Goal: Find specific page/section: Find specific page/section

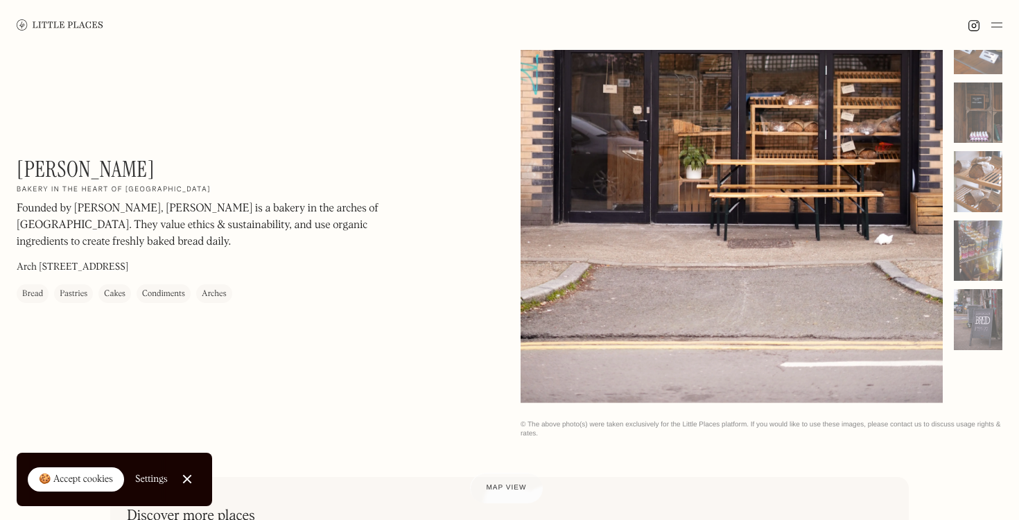
scroll to position [232, 0]
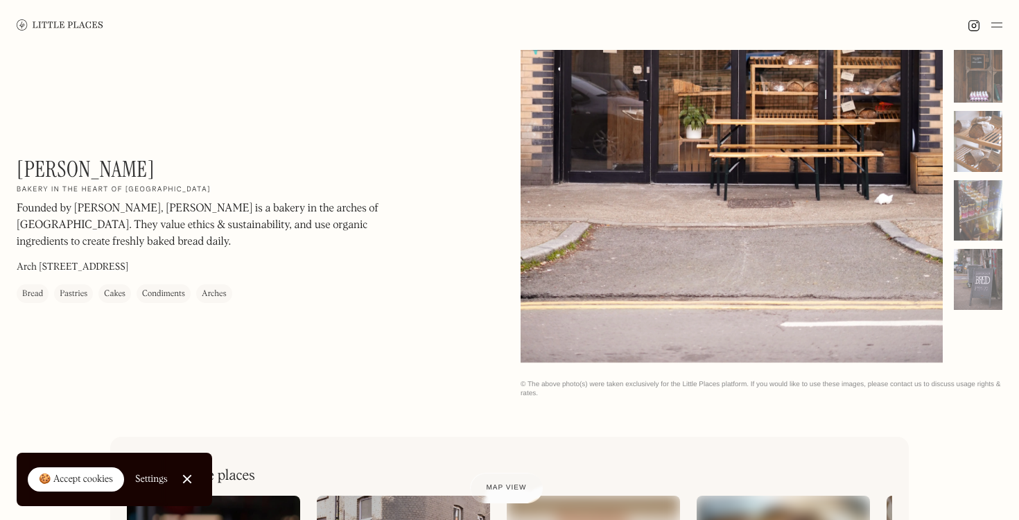
click at [86, 483] on div "🍪 Accept cookies" at bounding box center [76, 480] width 74 height 14
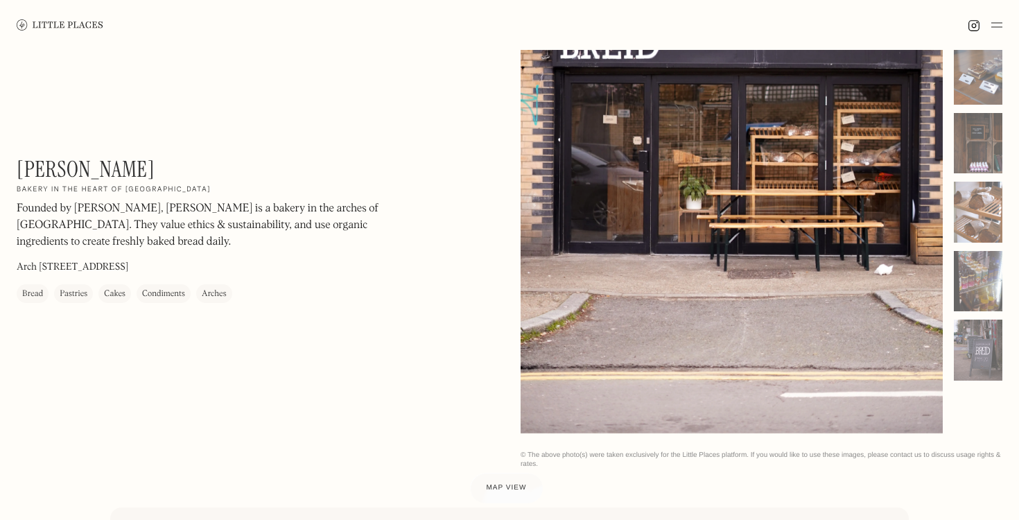
scroll to position [0, 0]
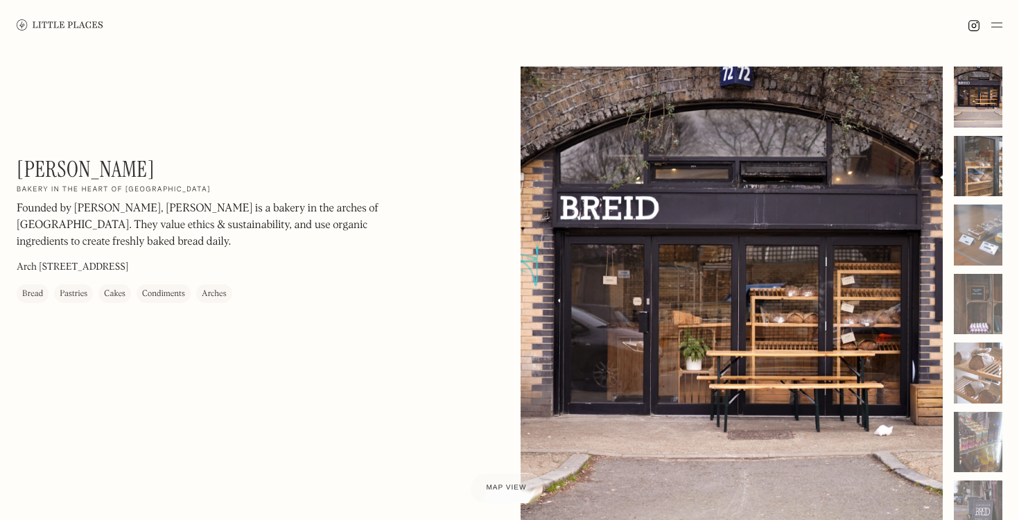
click at [969, 161] on div at bounding box center [978, 166] width 49 height 61
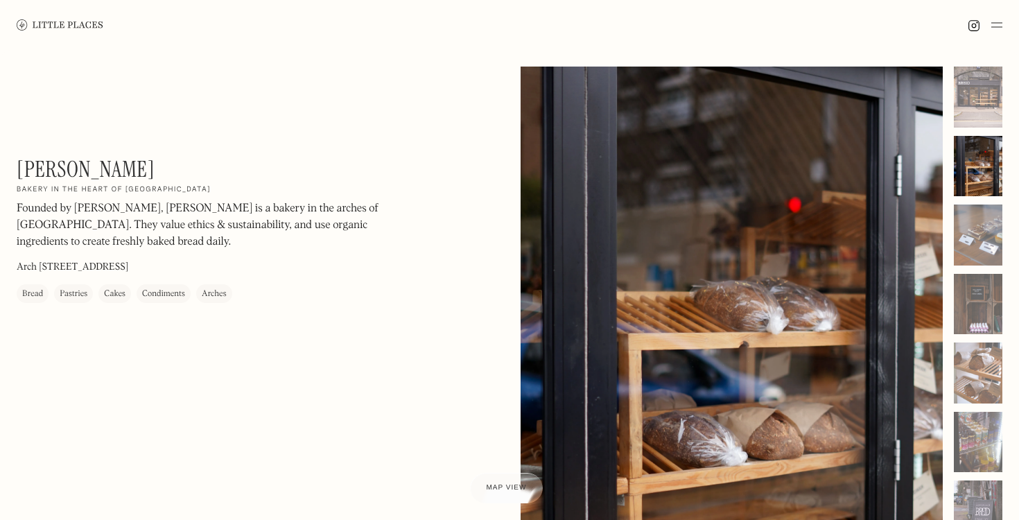
click at [977, 202] on div at bounding box center [978, 304] width 49 height 475
click at [979, 220] on div at bounding box center [978, 234] width 49 height 61
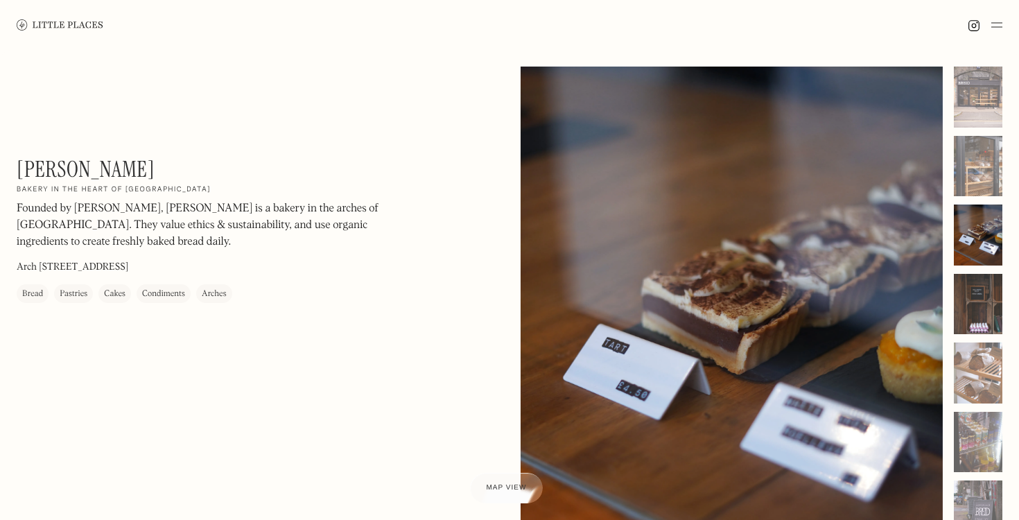
click at [973, 274] on div at bounding box center [978, 304] width 49 height 61
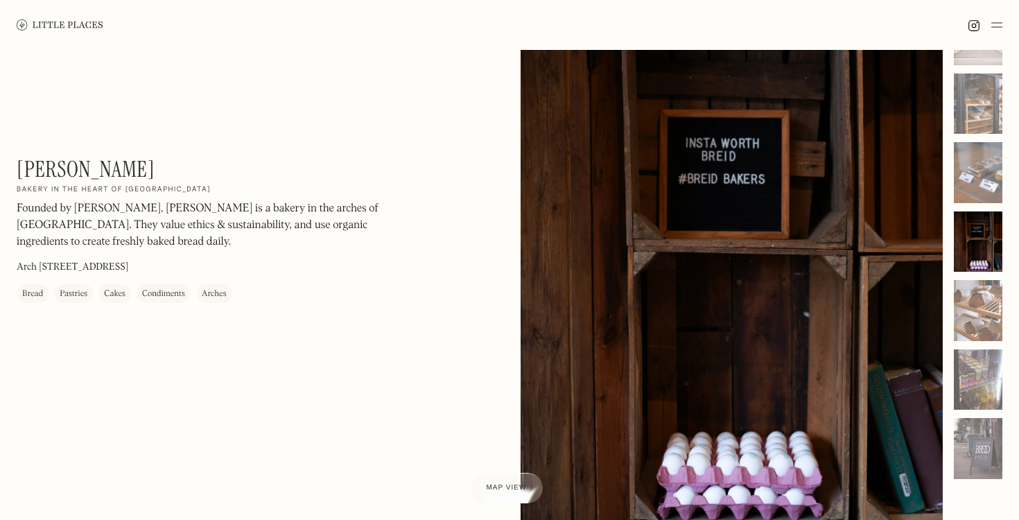
scroll to position [70, 0]
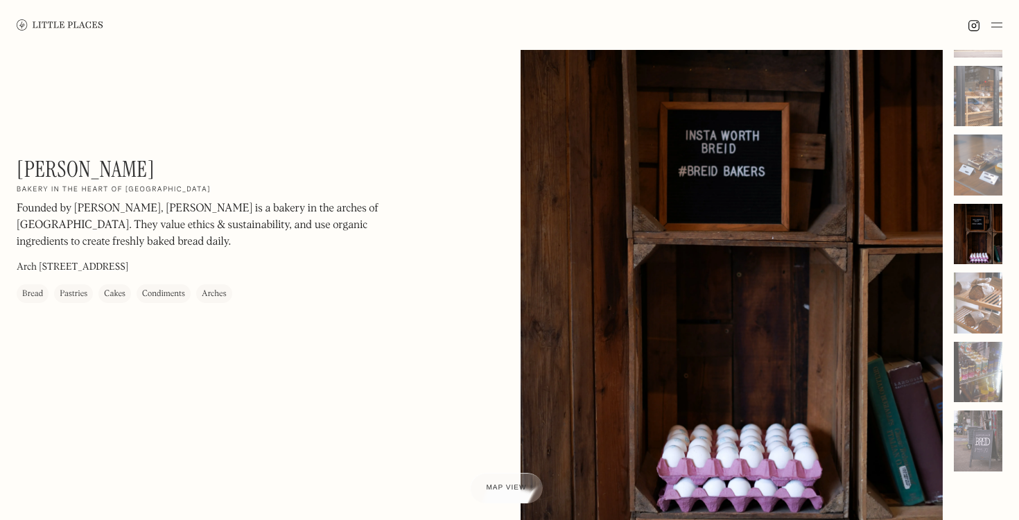
click at [973, 273] on div at bounding box center [978, 302] width 49 height 61
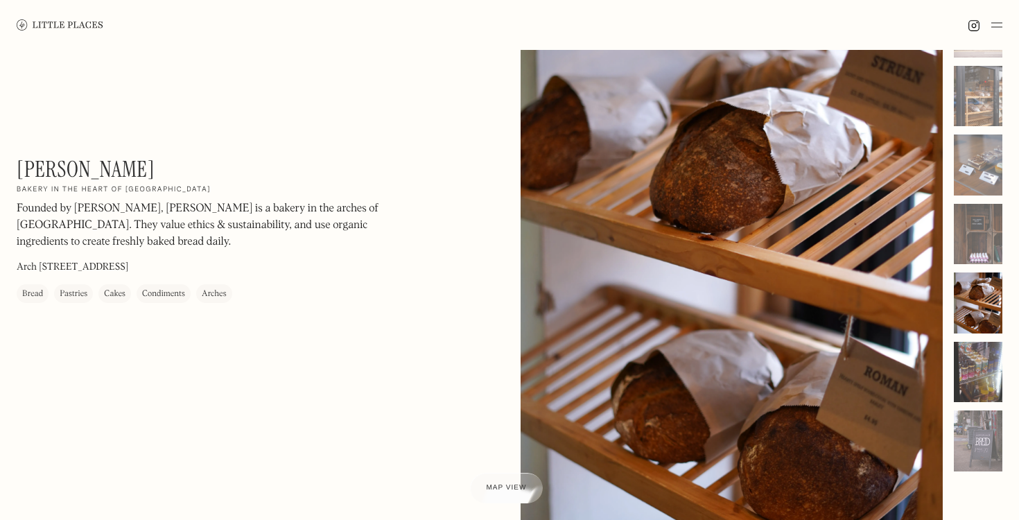
click at [980, 366] on div at bounding box center [978, 372] width 49 height 61
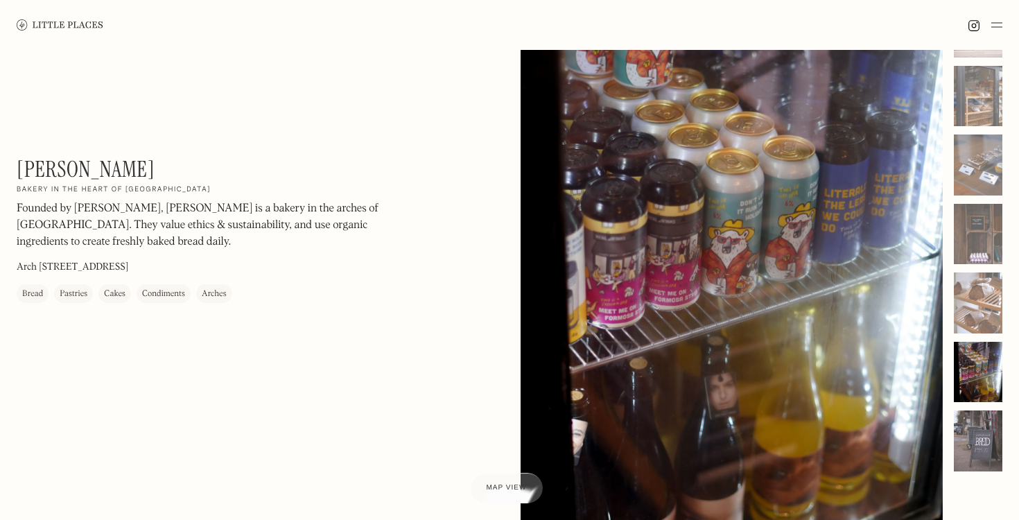
click at [976, 430] on div at bounding box center [978, 440] width 49 height 61
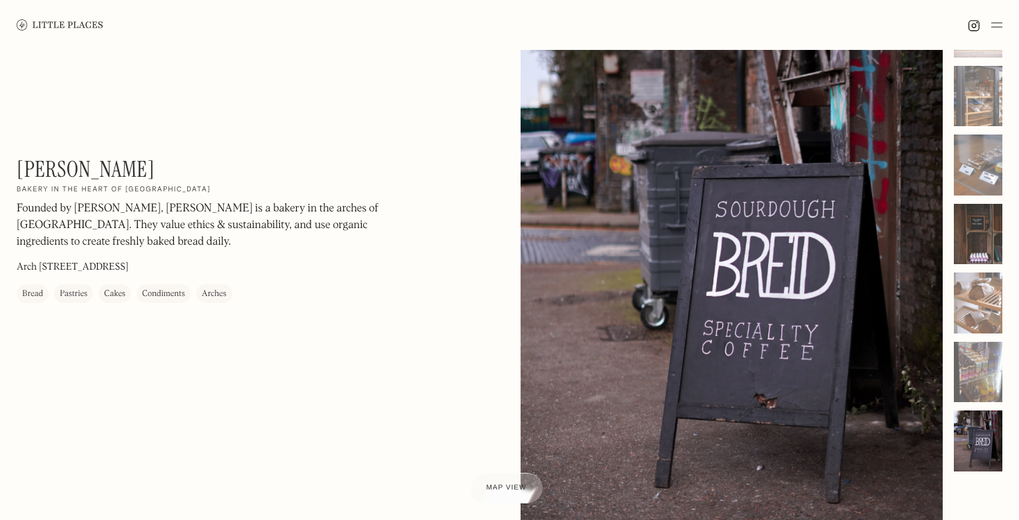
scroll to position [0, 0]
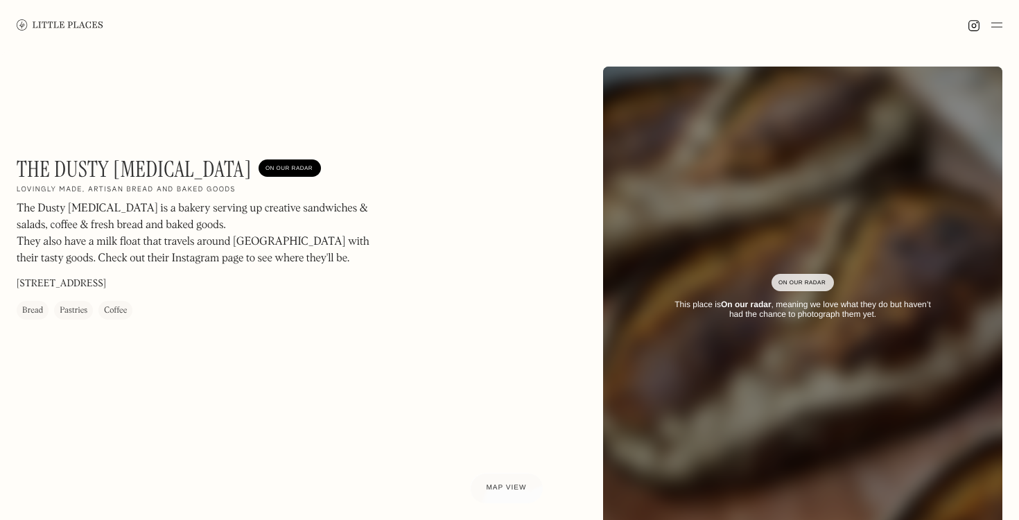
click at [136, 172] on h1 "The Dusty [MEDICAL_DATA]" at bounding box center [134, 169] width 235 height 26
